Goal: Check status

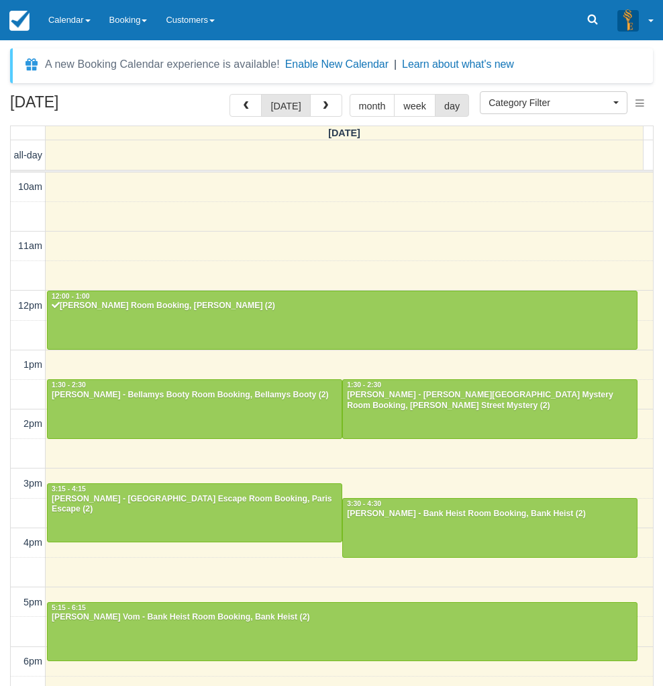
select select
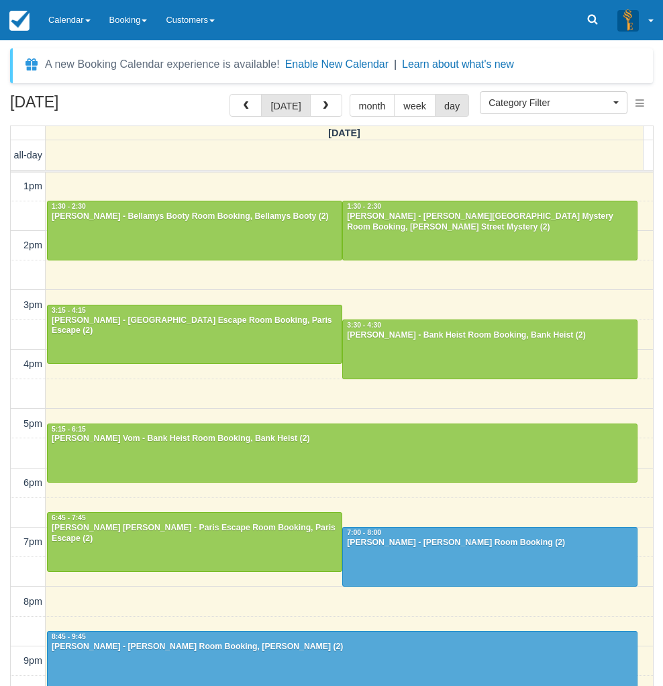
click at [3, 583] on div "September 27, 2025 today month week day Saturday all-day 10am 11am 12pm 1pm 2pm…" at bounding box center [331, 410] width 663 height 632
click at [61, 13] on link "Calendar" at bounding box center [69, 20] width 61 height 40
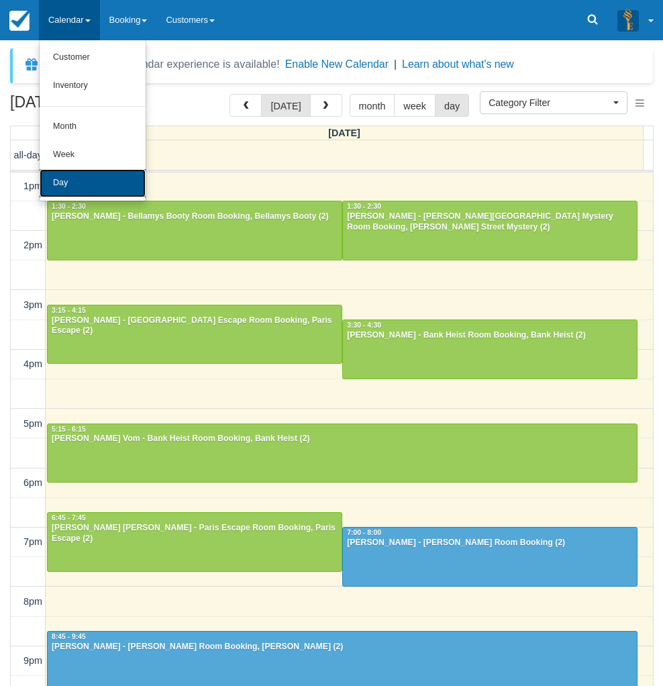
click at [70, 187] on link "Day" at bounding box center [93, 183] width 106 height 28
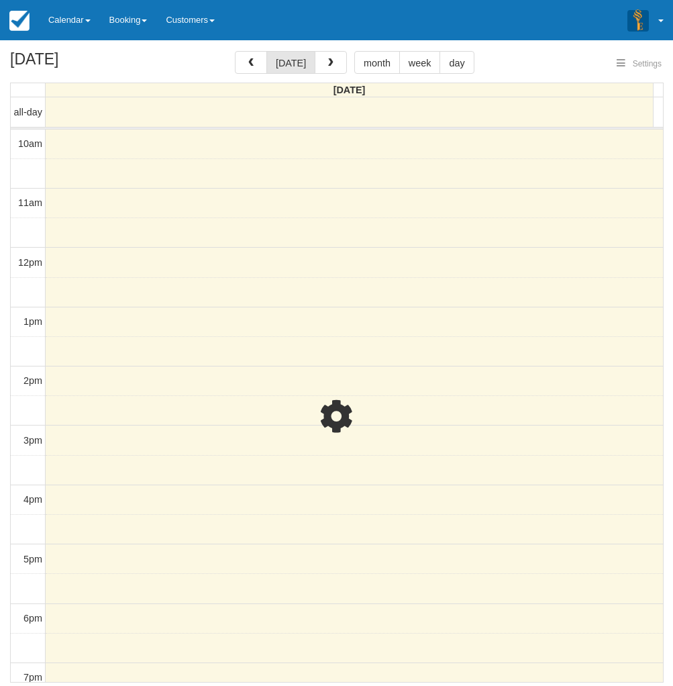
select select
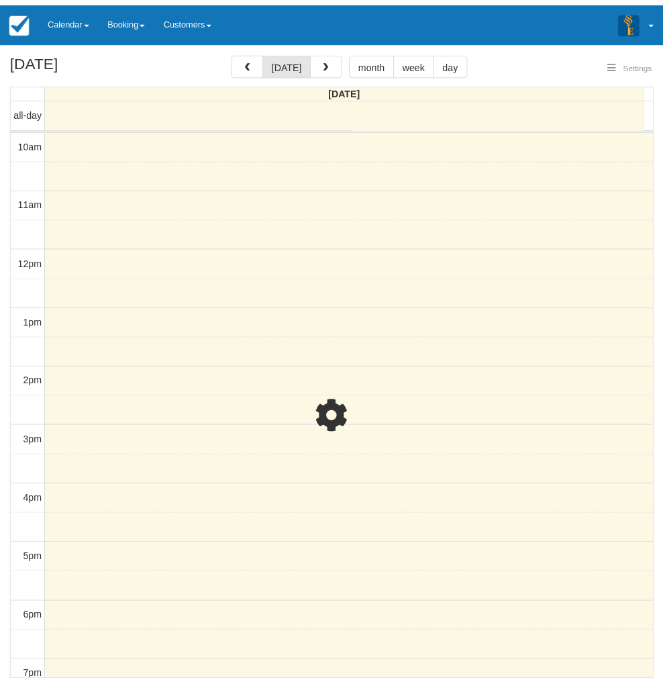
scroll to position [189, 0]
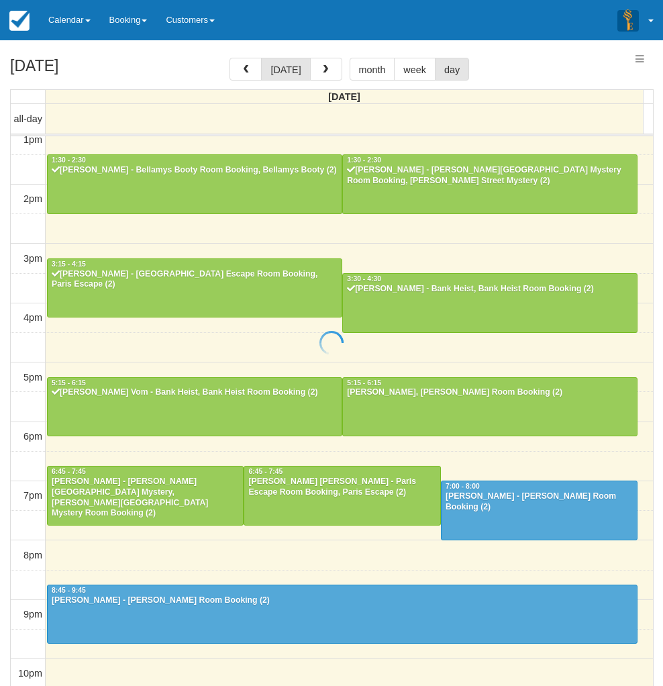
select select
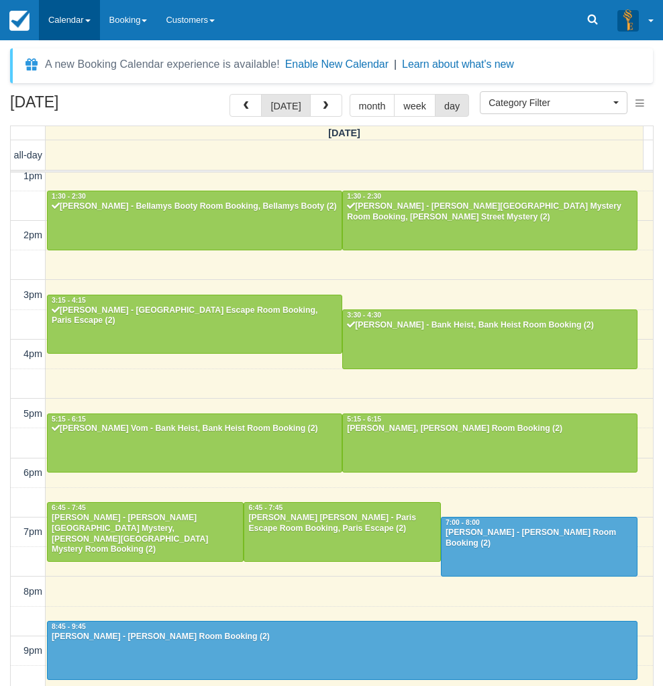
click at [79, 17] on link "Calendar" at bounding box center [69, 20] width 61 height 40
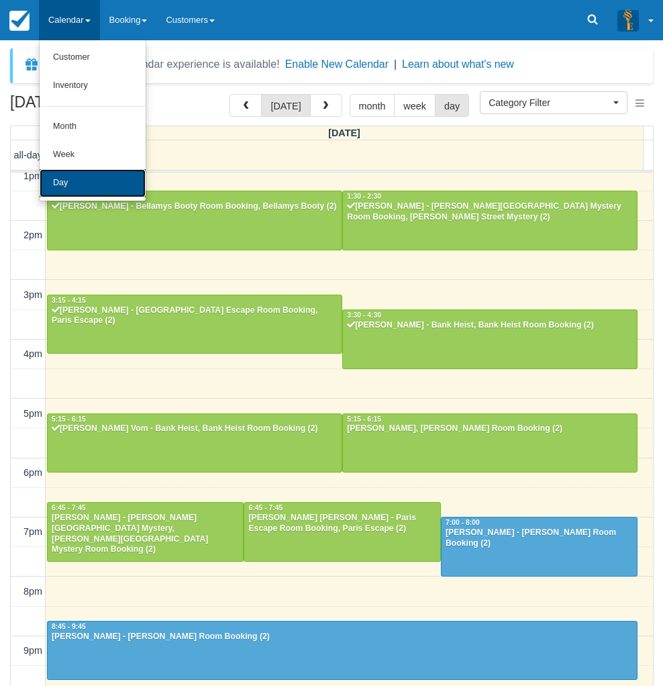
click at [73, 181] on link "Day" at bounding box center [93, 183] width 106 height 28
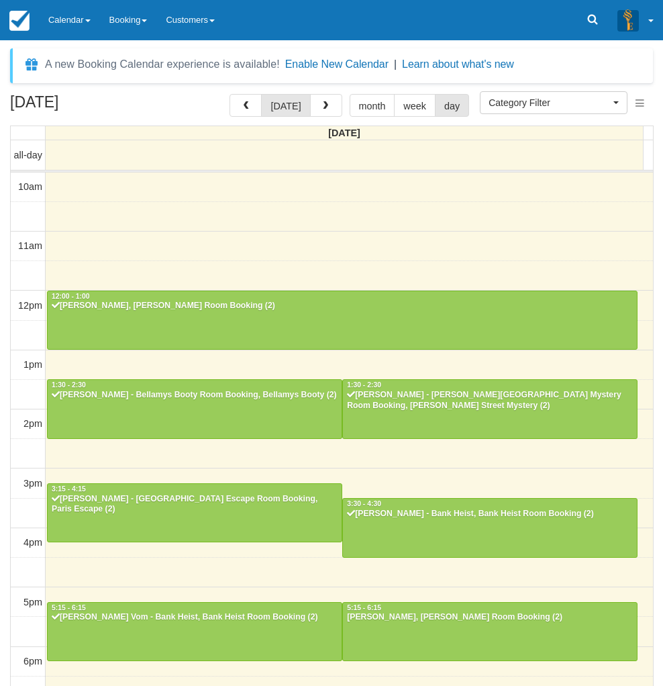
select select
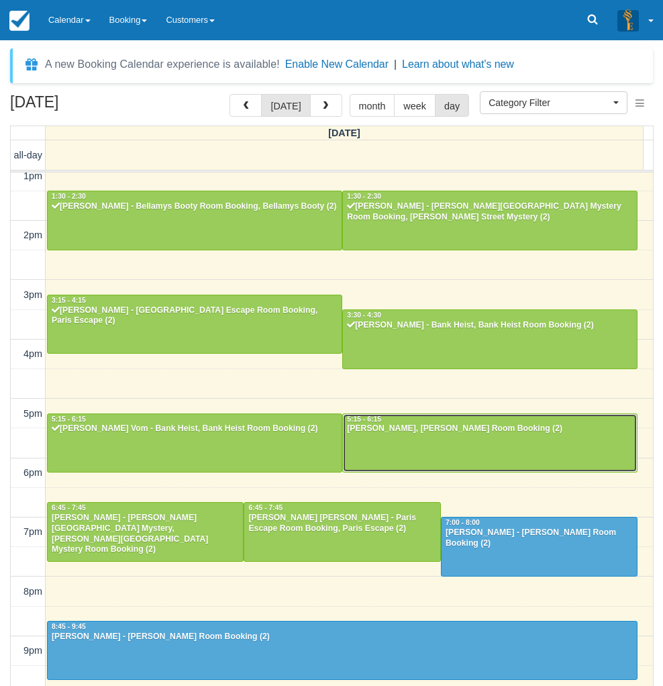
click at [469, 442] on div at bounding box center [490, 443] width 294 height 58
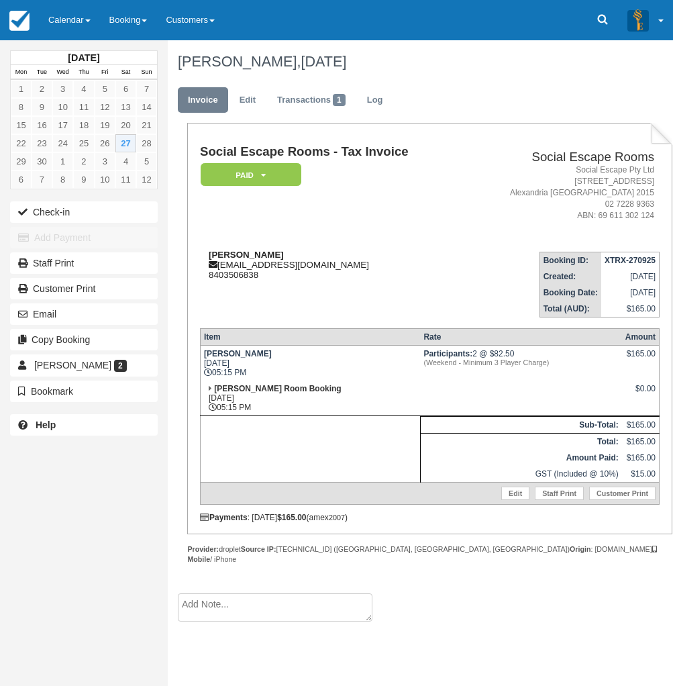
click at [279, 256] on div "Daman Bhatia dbhatia@me.com 8403506838" at bounding box center [332, 265] width 264 height 30
drag, startPoint x: 279, startPoint y: 254, endPoint x: 201, endPoint y: 254, distance: 77.9
click at [201, 254] on div "Daman Bhatia dbhatia@me.com 8403506838" at bounding box center [332, 265] width 264 height 30
copy strong "Daman Bhatia"
click at [40, 479] on div "September 2025 Mon Tue Wed Thu Fri Sat Sun 1 2 3 4 5 6 7 8 9 10 11 12 13 14 15 …" at bounding box center [84, 343] width 168 height 686
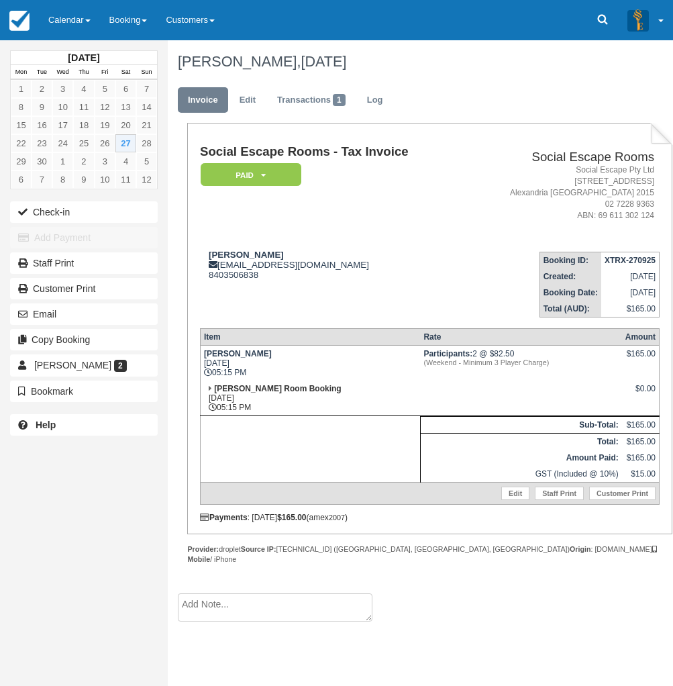
click at [40, 576] on div "September 2025 Mon Tue Wed Thu Fri Sat Sun 1 2 3 4 5 6 7 8 9 10 11 12 13 14 15 …" at bounding box center [84, 343] width 168 height 686
click at [55, 364] on span "Daman Bhatia" at bounding box center [72, 365] width 77 height 11
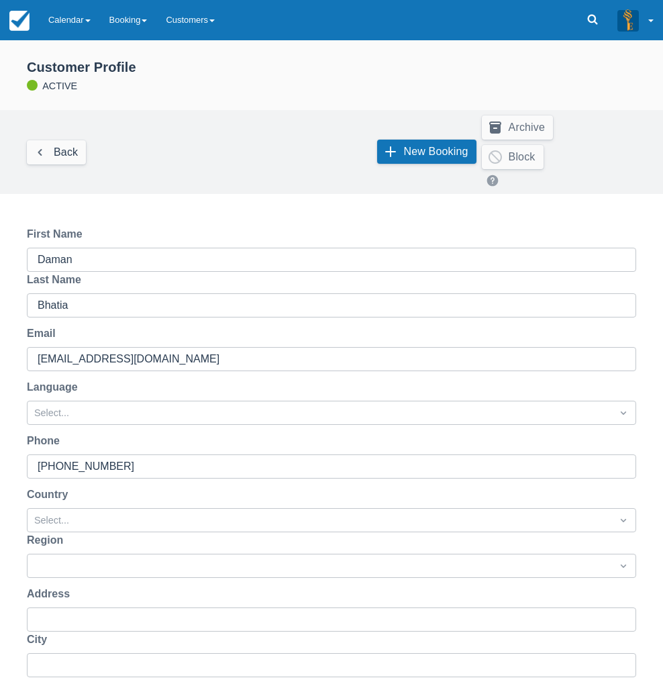
scroll to position [173, 0]
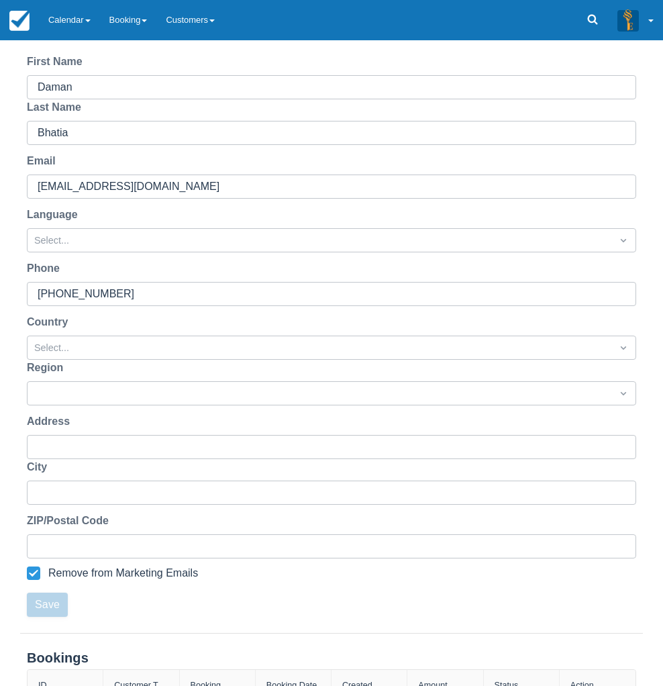
click at [3, 269] on div "First Name [PERSON_NAME] Last Name [PERSON_NAME] Email [EMAIL_ADDRESS][DOMAIN_N…" at bounding box center [331, 335] width 663 height 595
click at [44, 19] on link "Calendar" at bounding box center [69, 20] width 61 height 40
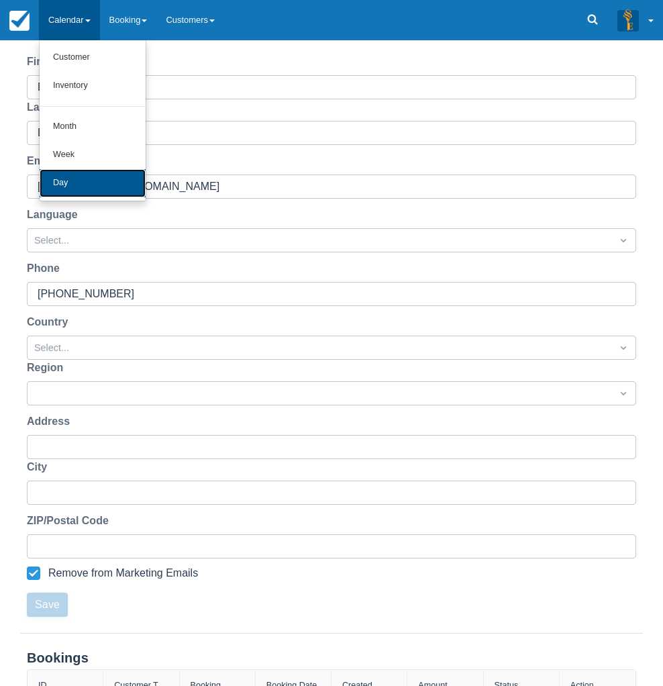
click at [77, 186] on link "Day" at bounding box center [93, 183] width 106 height 28
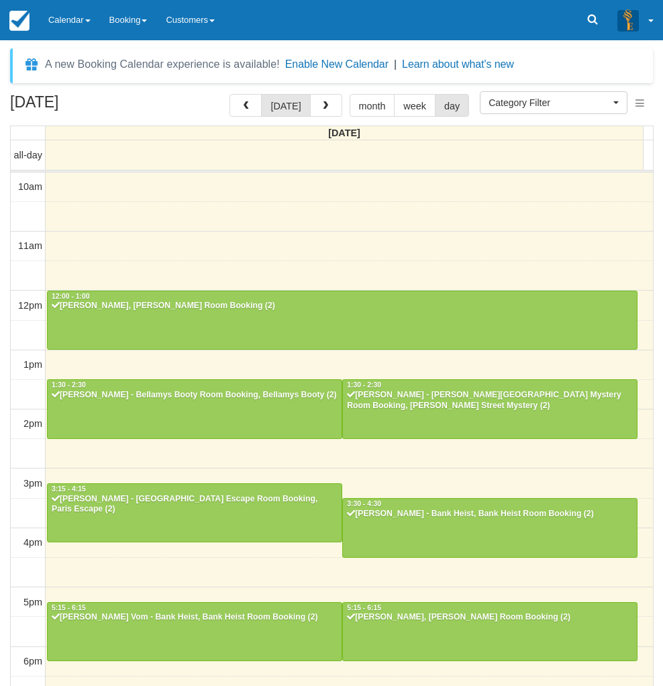
select select
click at [64, 8] on link "Calendar" at bounding box center [69, 20] width 61 height 40
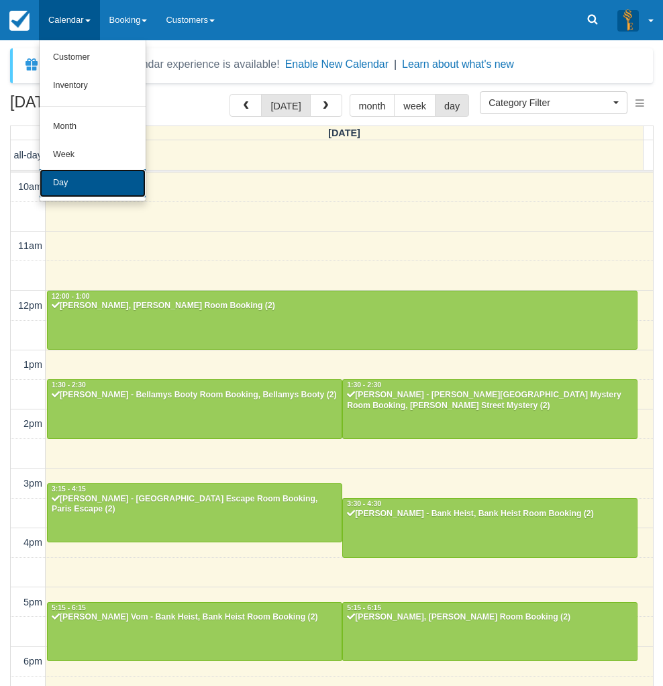
click at [84, 181] on link "Day" at bounding box center [93, 183] width 106 height 28
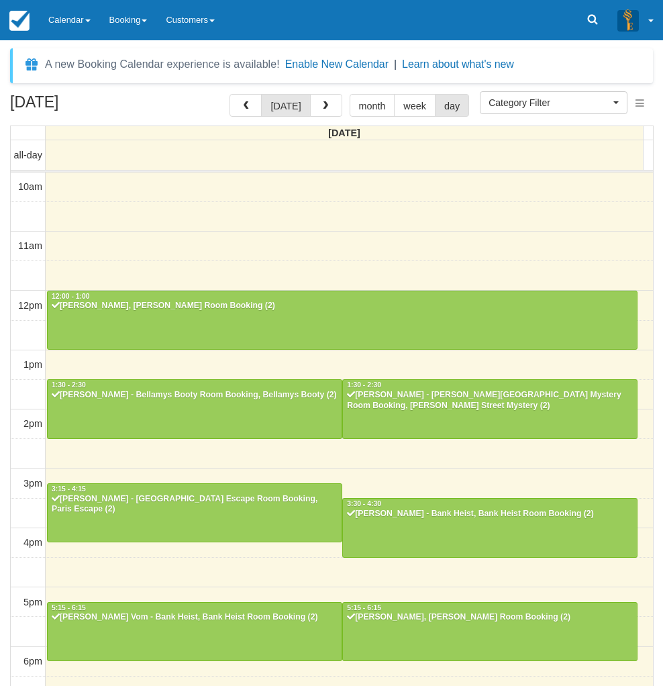
select select
